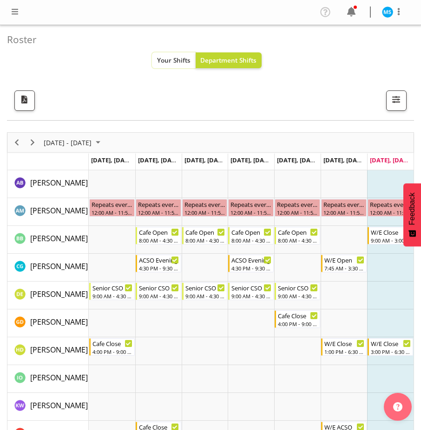
click at [184, 68] on button "Your Shifts" at bounding box center [174, 60] width 44 height 16
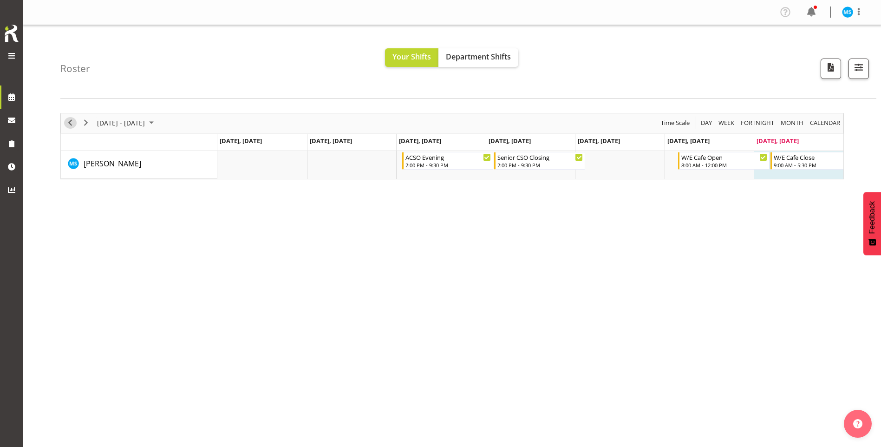
click at [65, 126] on span "Previous" at bounding box center [70, 123] width 11 height 12
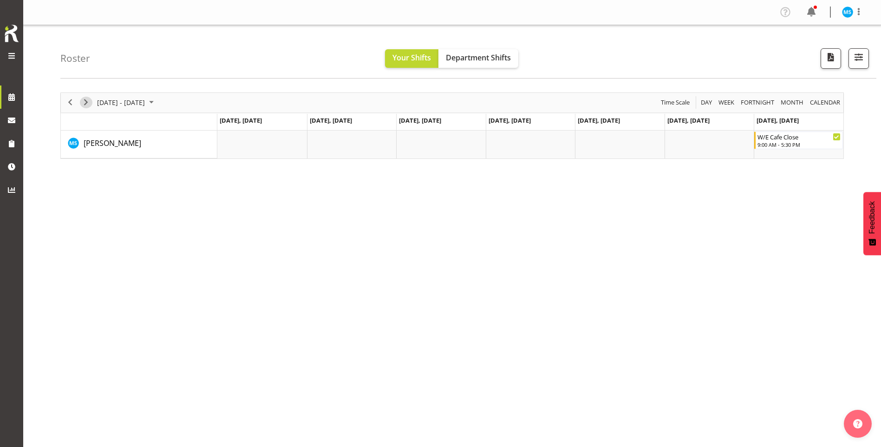
click at [88, 103] on span "Next" at bounding box center [85, 103] width 11 height 12
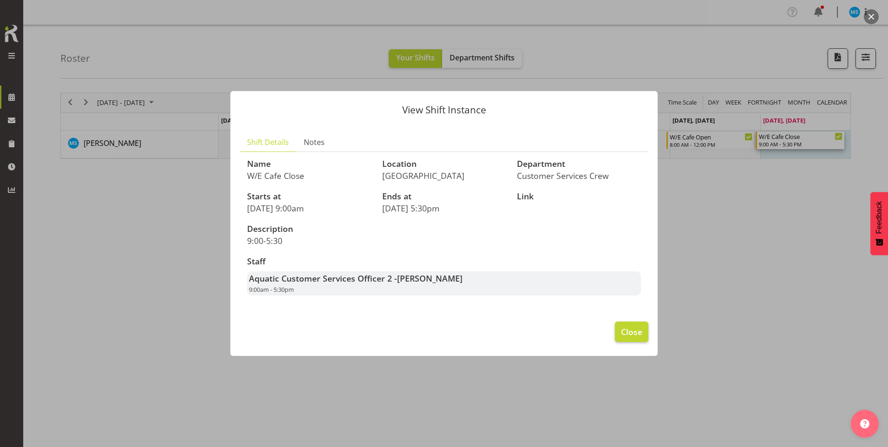
click at [420, 334] on span "Close" at bounding box center [631, 331] width 21 height 12
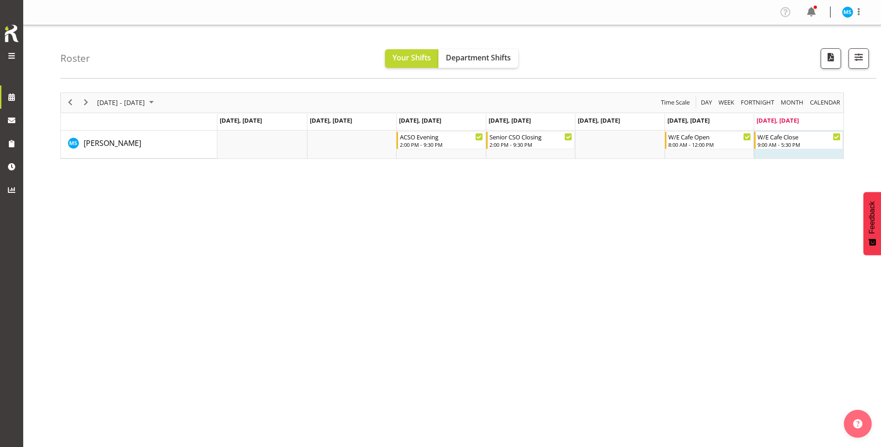
click at [97, 111] on div "[DATE] - [DATE]" at bounding box center [126, 103] width 65 height 20
click at [86, 101] on span "Next" at bounding box center [85, 103] width 11 height 12
click at [420, 56] on button "button" at bounding box center [858, 58] width 20 height 20
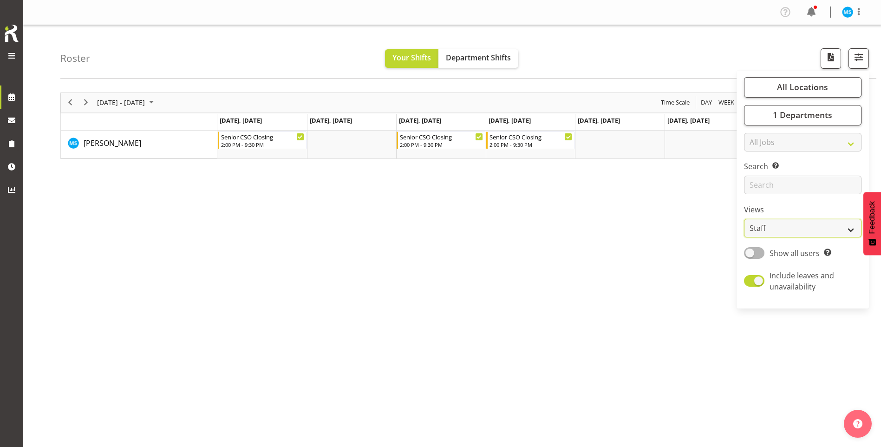
click at [420, 234] on select "Staff Role Shift - Horizontal Shift - Vertical Staff - Location" at bounding box center [802, 228] width 117 height 19
click at [420, 211] on label "Views" at bounding box center [802, 209] width 117 height 11
click at [420, 249] on span at bounding box center [754, 253] width 20 height 12
click at [420, 250] on input "Show all users Show only rostered employees" at bounding box center [747, 253] width 6 height 6
click at [420, 247] on span at bounding box center [754, 253] width 20 height 12
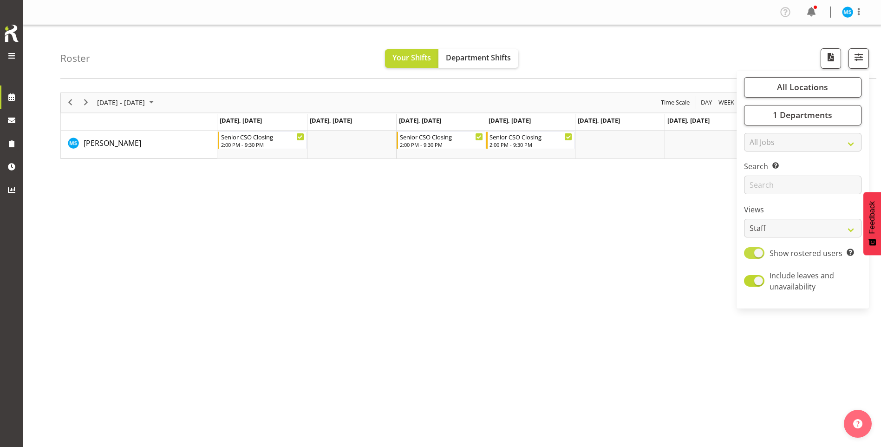
click at [420, 250] on input "Show rostered users Show only rostered employees" at bounding box center [747, 253] width 6 height 6
checkbox input "false"
click at [420, 147] on select "All Jobs All Jobs ACSO" at bounding box center [802, 142] width 117 height 19
click at [420, 202] on div "[DATE] - [DATE] [DATE] Day Week Fortnight Month calendar Month Agenda Time Scal…" at bounding box center [470, 270] width 820 height 371
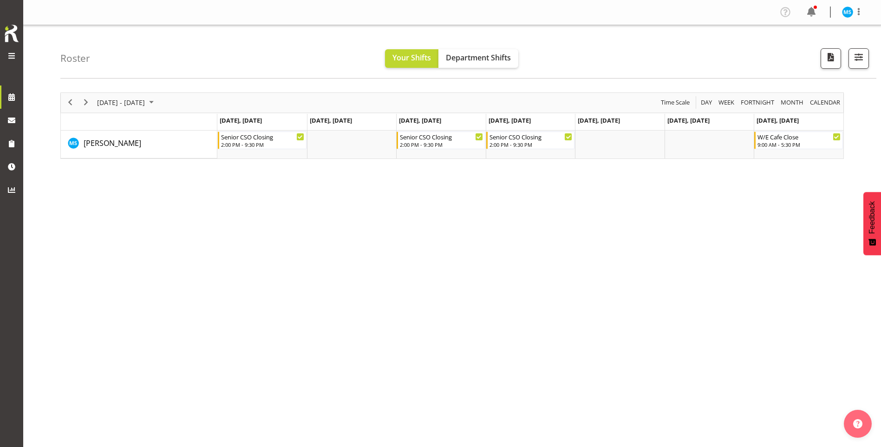
click at [420, 187] on div "[DATE] - [DATE] [DATE] Day Week Fortnight Month calendar Month Agenda Time Scal…" at bounding box center [470, 270] width 820 height 371
click at [420, 57] on span "button" at bounding box center [859, 57] width 12 height 12
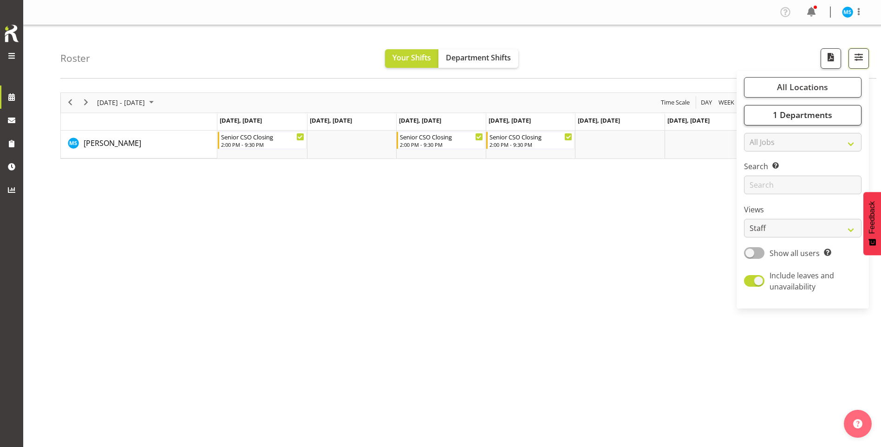
click at [420, 117] on span "1 Departments" at bounding box center [802, 114] width 59 height 11
click at [420, 96] on button "All Locations" at bounding box center [802, 87] width 117 height 20
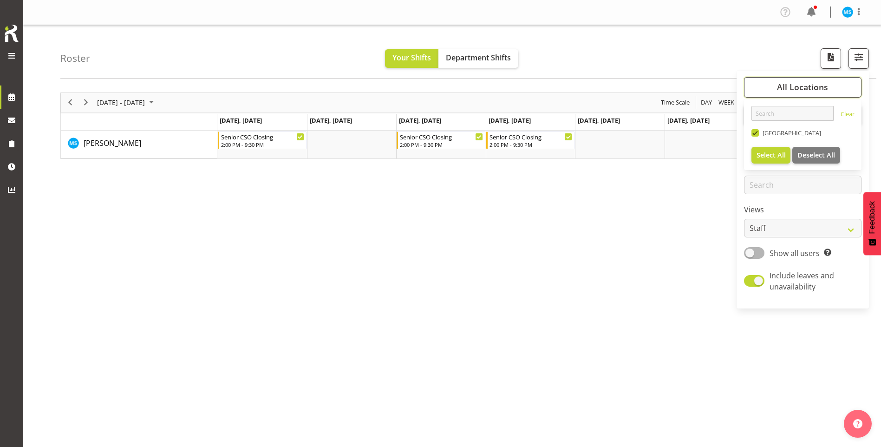
click at [420, 195] on div "[DATE] - [DATE] [DATE] Day Week Fortnight Month calendar Month Agenda Time Scal…" at bounding box center [470, 270] width 820 height 371
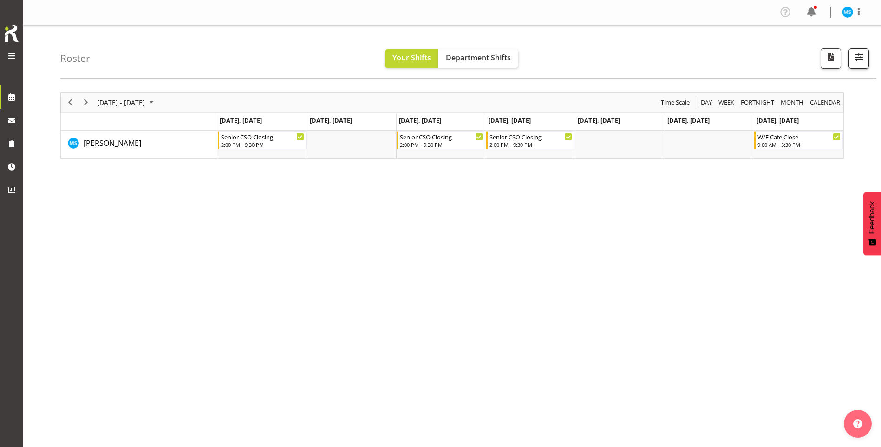
click at [420, 59] on span "button" at bounding box center [859, 57] width 12 height 12
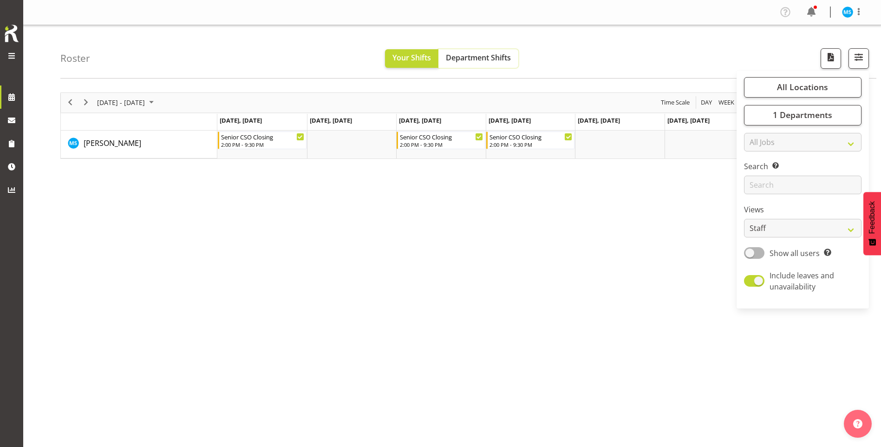
click at [420, 59] on span "Department Shifts" at bounding box center [478, 57] width 65 height 10
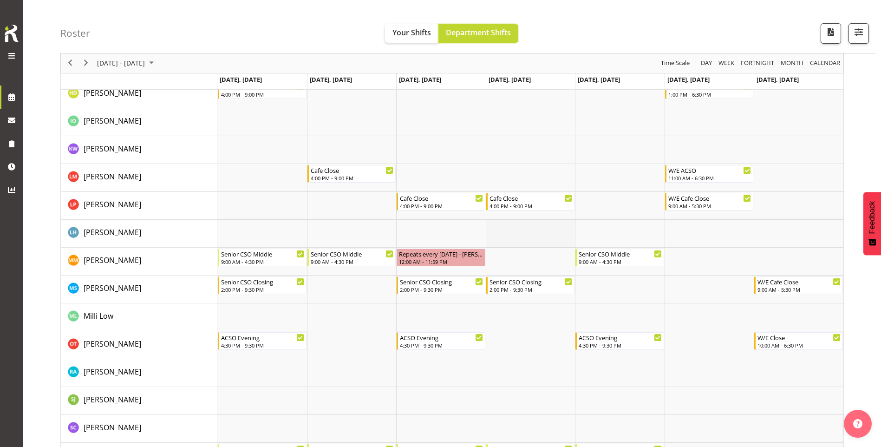
scroll to position [276, 0]
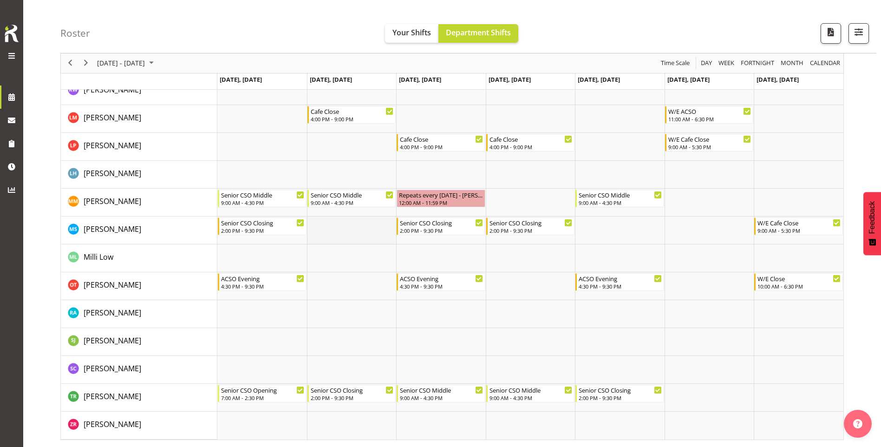
click at [395, 239] on td "Timeline Week of August 17, 2025" at bounding box center [352, 230] width 90 height 28
click at [420, 14] on div "Roster Your Shifts Department Shifts All Locations [GEOGRAPHIC_DATA] Select All…" at bounding box center [468, 26] width 816 height 53
click at [420, 42] on button "Your Shifts" at bounding box center [411, 33] width 53 height 19
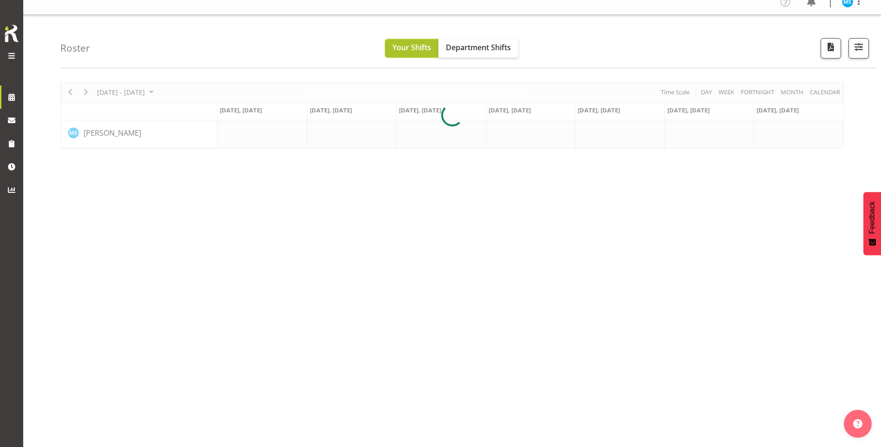
scroll to position [0, 0]
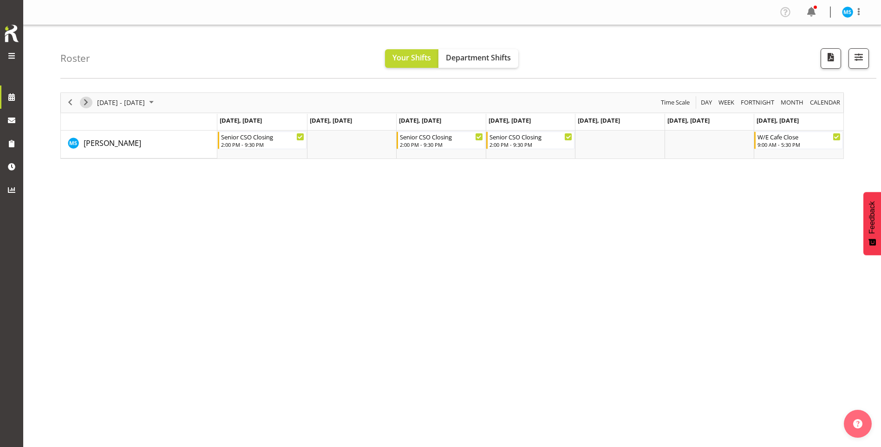
click at [85, 105] on span "Next" at bounding box center [85, 103] width 11 height 12
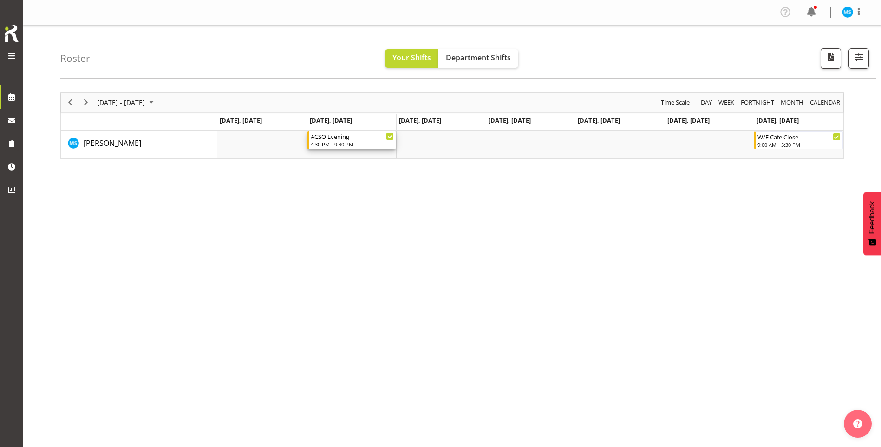
click at [347, 143] on div "4:30 PM - 9:30 PM" at bounding box center [353, 143] width 84 height 7
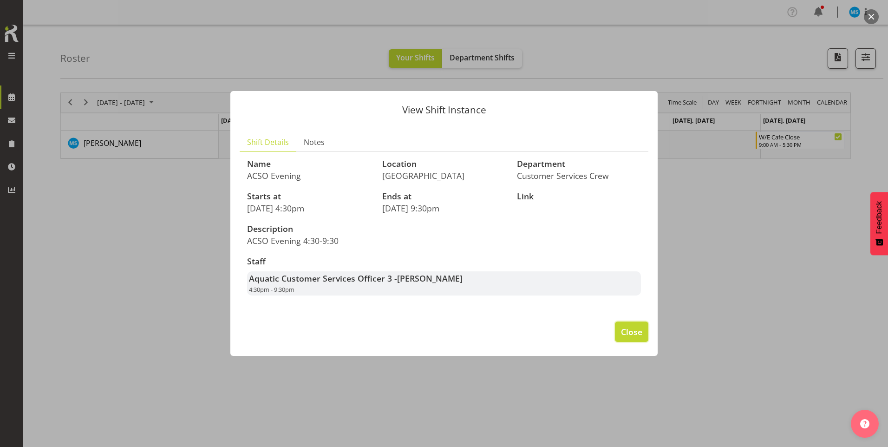
click at [420, 332] on span "Close" at bounding box center [631, 331] width 21 height 12
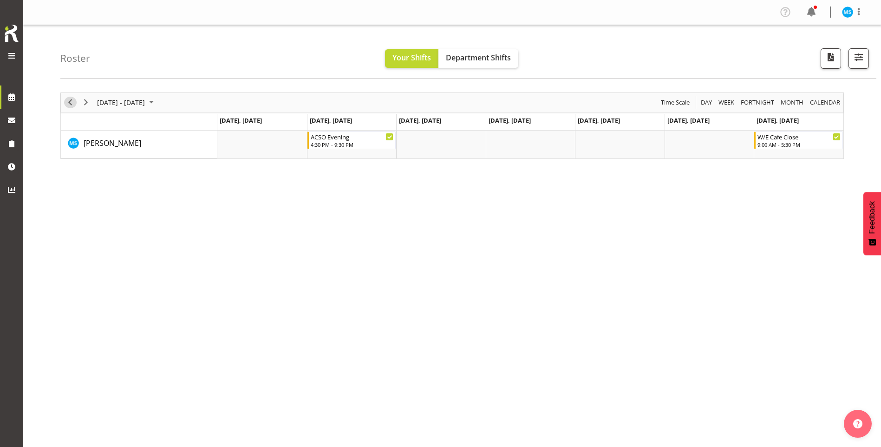
click at [66, 103] on span "Previous" at bounding box center [70, 103] width 11 height 12
click at [70, 105] on span "Previous" at bounding box center [70, 103] width 11 height 12
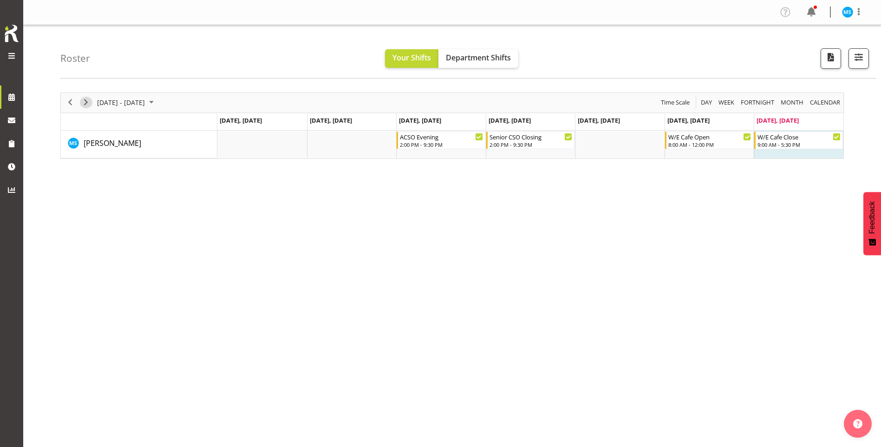
click at [88, 102] on span "Next" at bounding box center [85, 103] width 11 height 12
click at [87, 105] on span "Next" at bounding box center [85, 103] width 11 height 12
